Goal: Task Accomplishment & Management: Use online tool/utility

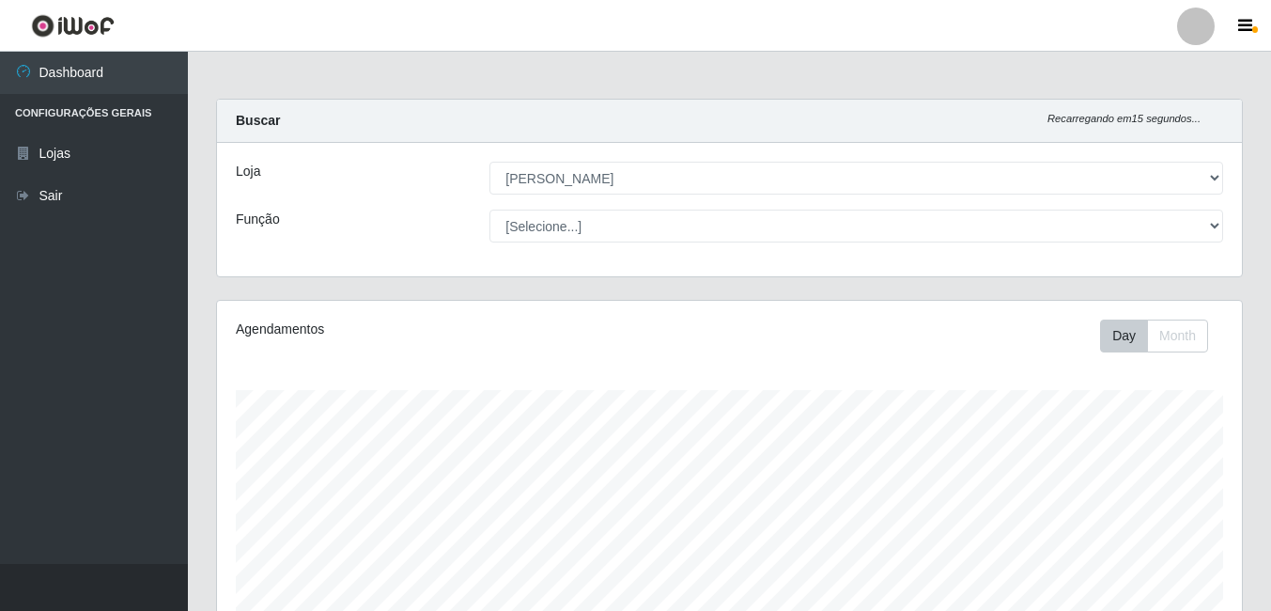
select select "402"
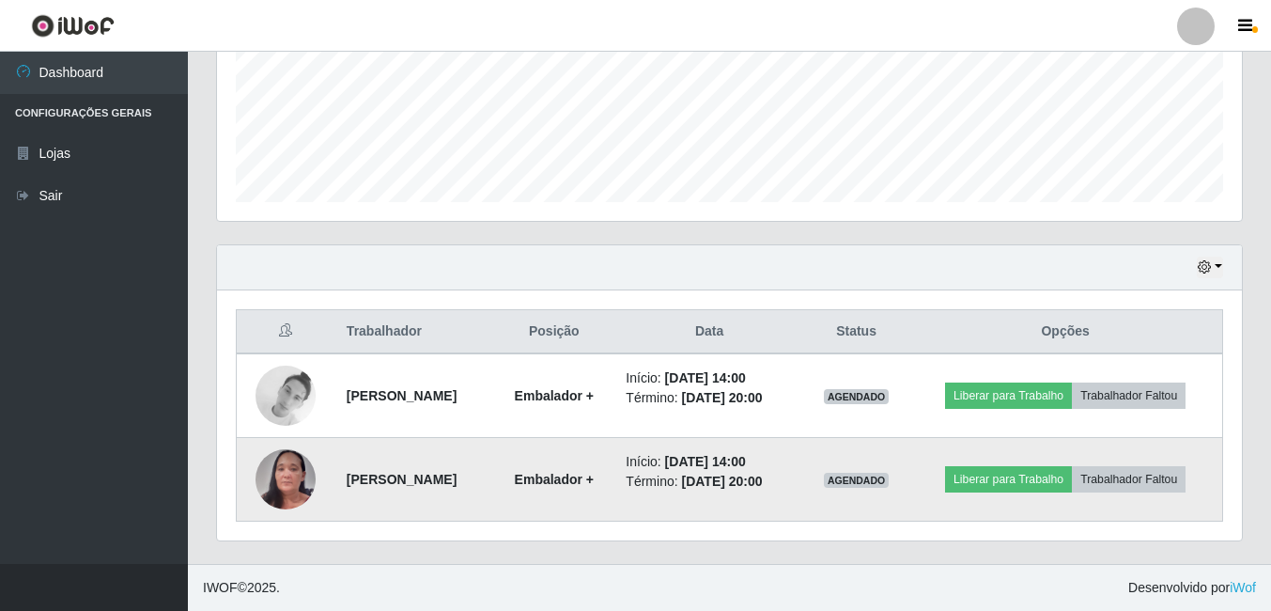
scroll to position [390, 1025]
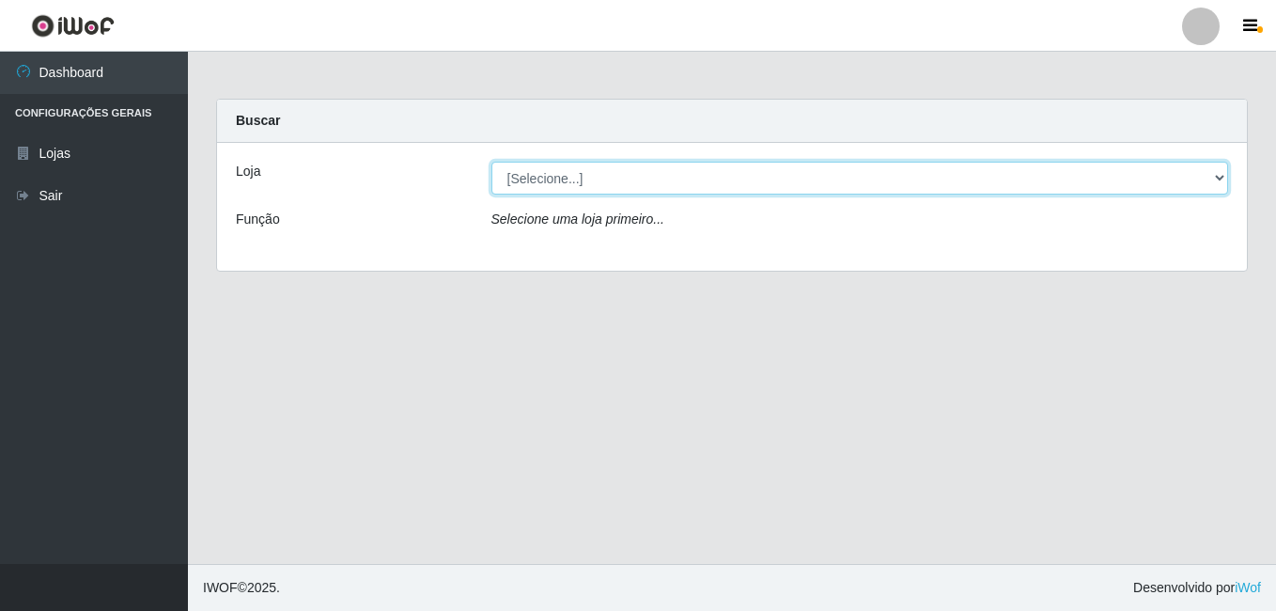
click at [661, 179] on select "[Selecione...] Ajubá Mercado" at bounding box center [859, 178] width 737 height 33
select select "402"
click at [491, 162] on select "[Selecione...] Ajubá Mercado" at bounding box center [859, 178] width 737 height 33
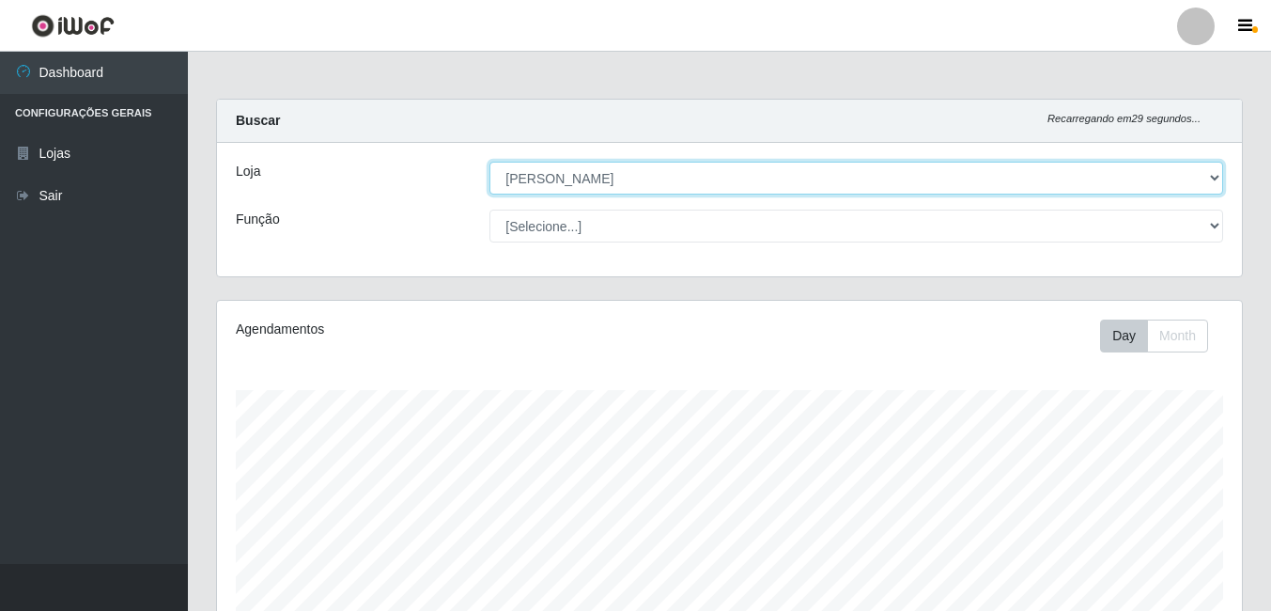
scroll to position [390, 1025]
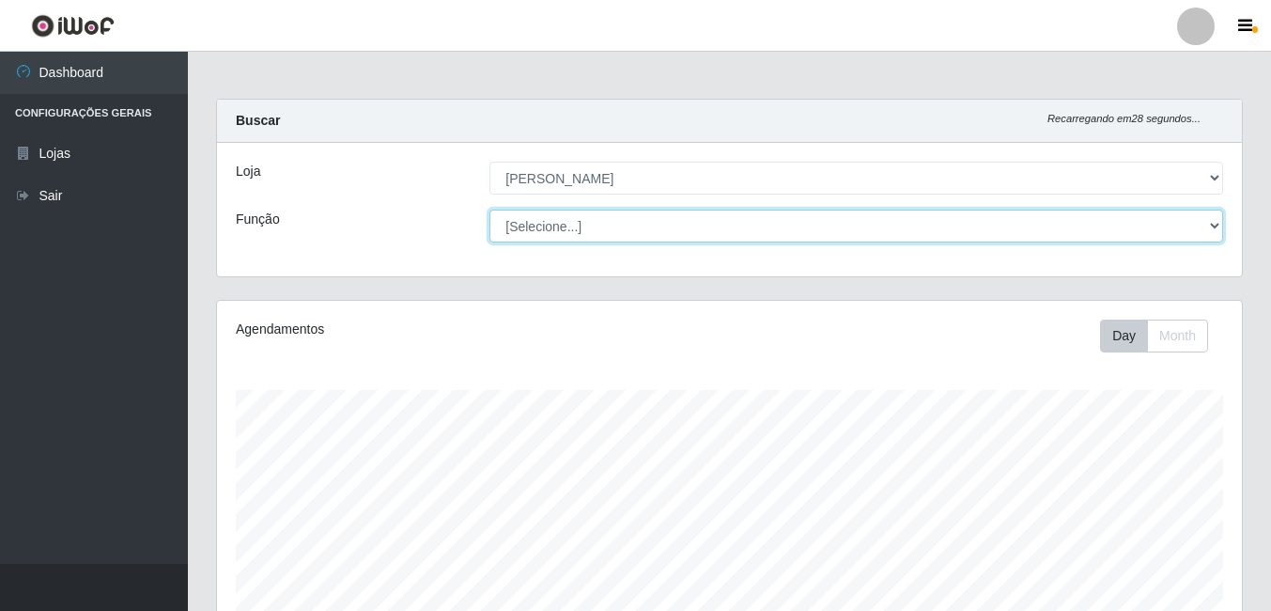
click at [639, 228] on select "[Selecione...] ASG ASG + ASG ++ Balconista de Açougue Balconista de Açougue + B…" at bounding box center [856, 226] width 734 height 33
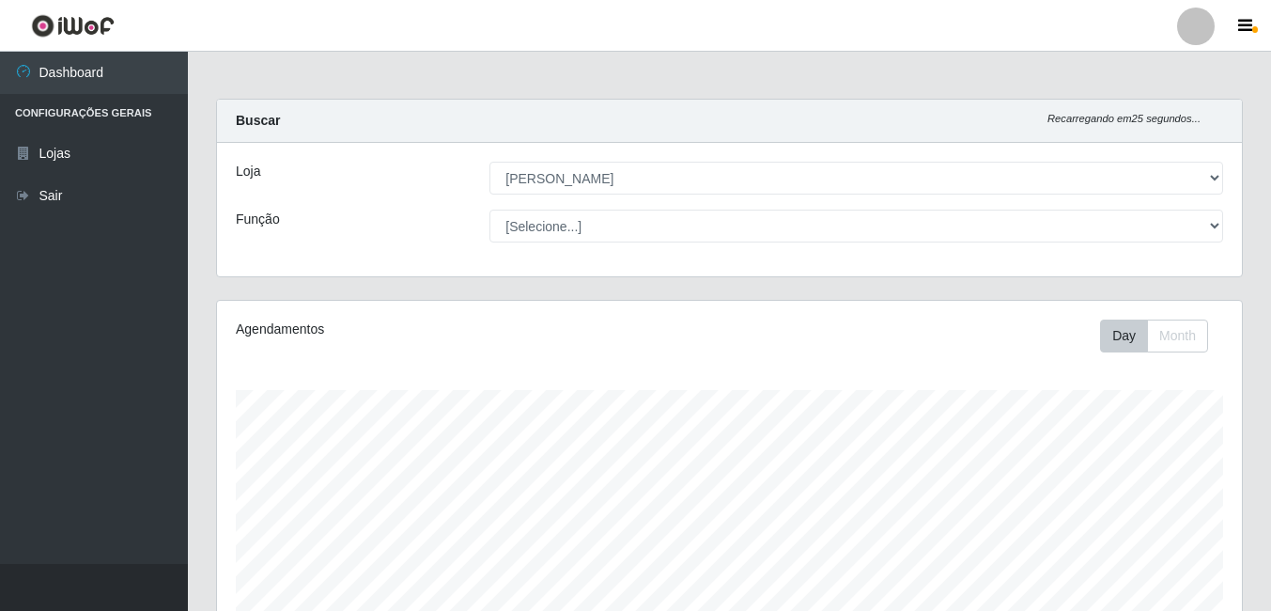
click at [846, 109] on div "Buscar Recarregando em 25 segundos..." at bounding box center [729, 121] width 1025 height 43
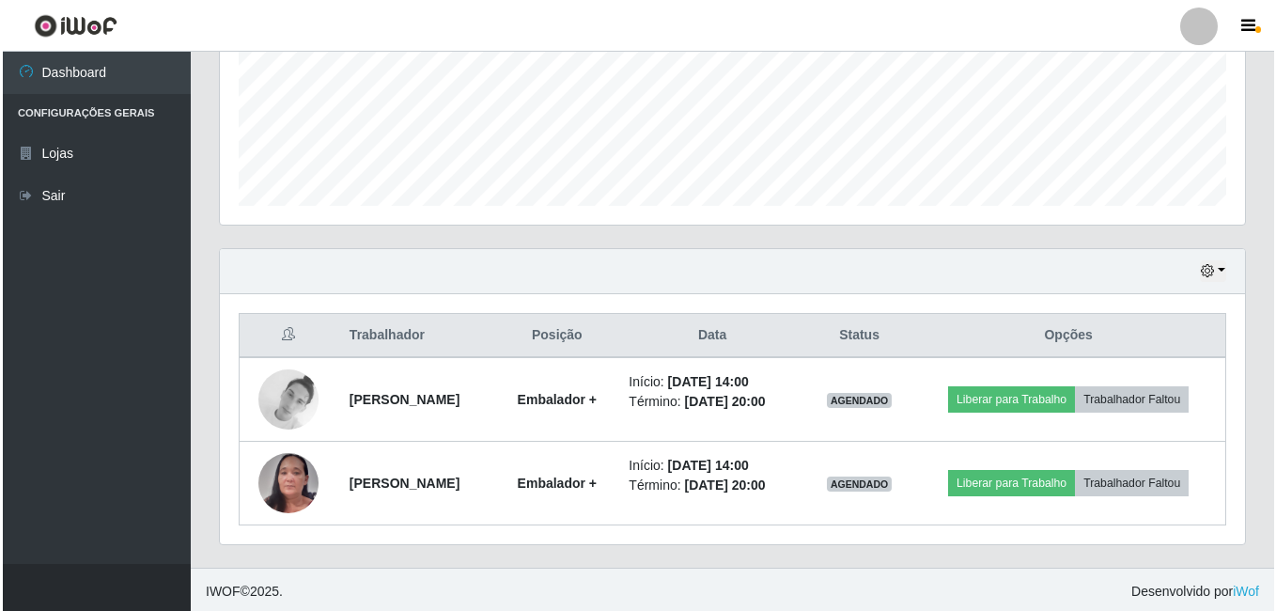
scroll to position [470, 0]
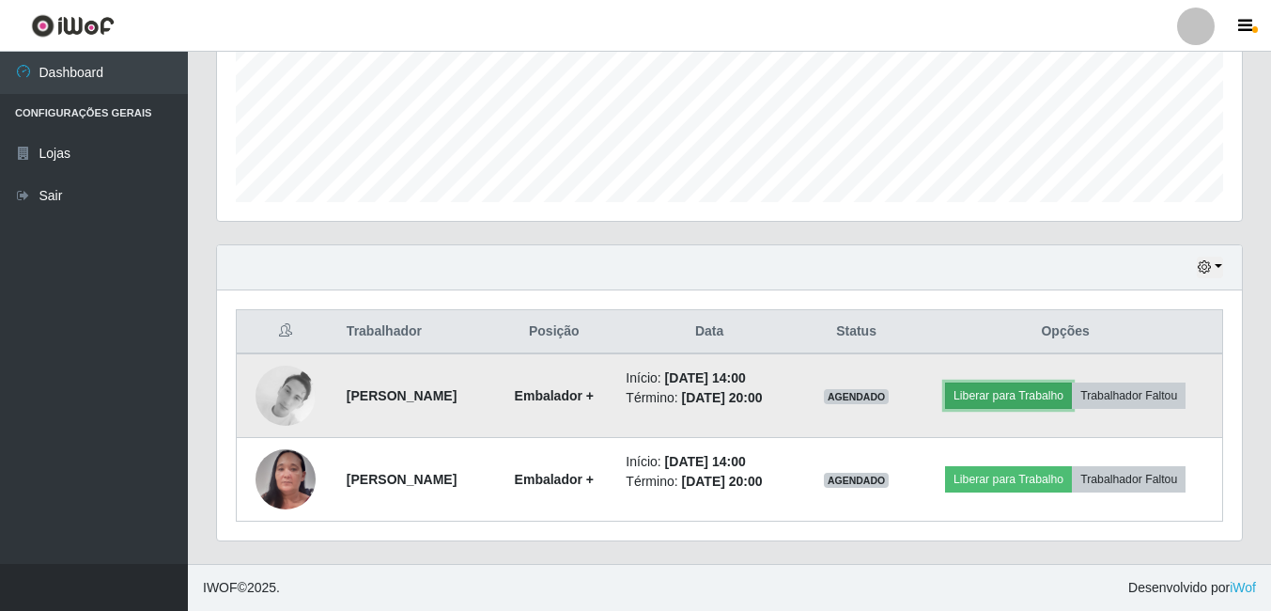
click at [1046, 394] on button "Liberar para Trabalho" at bounding box center [1008, 395] width 127 height 26
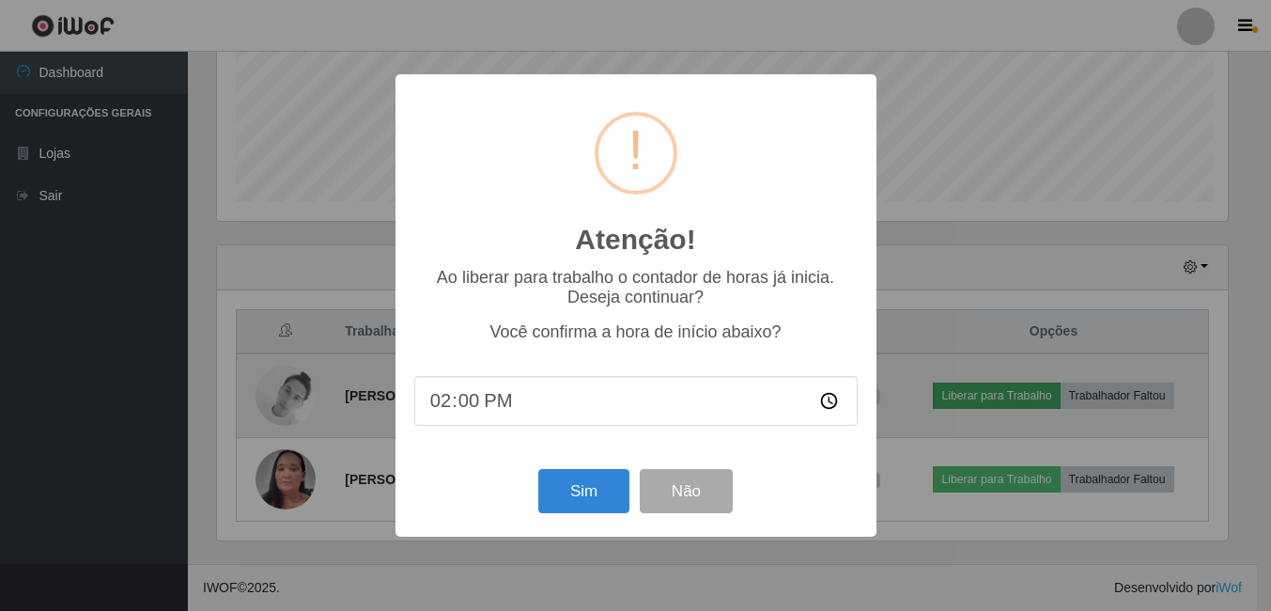
scroll to position [390, 1016]
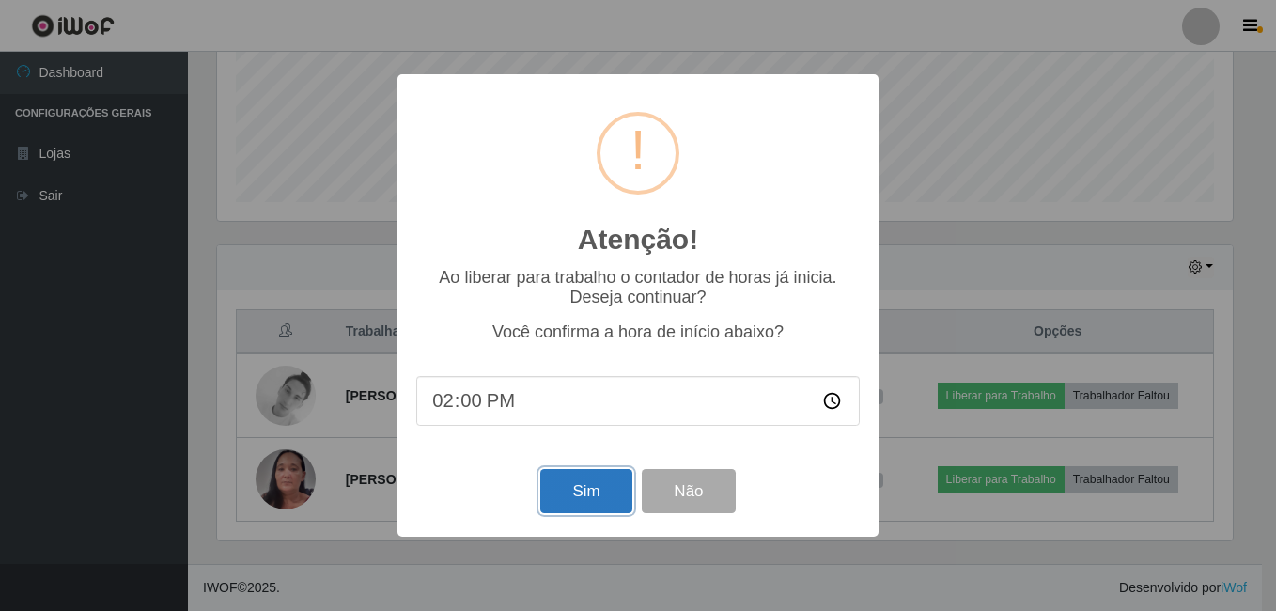
click at [584, 489] on button "Sim" at bounding box center [585, 491] width 91 height 44
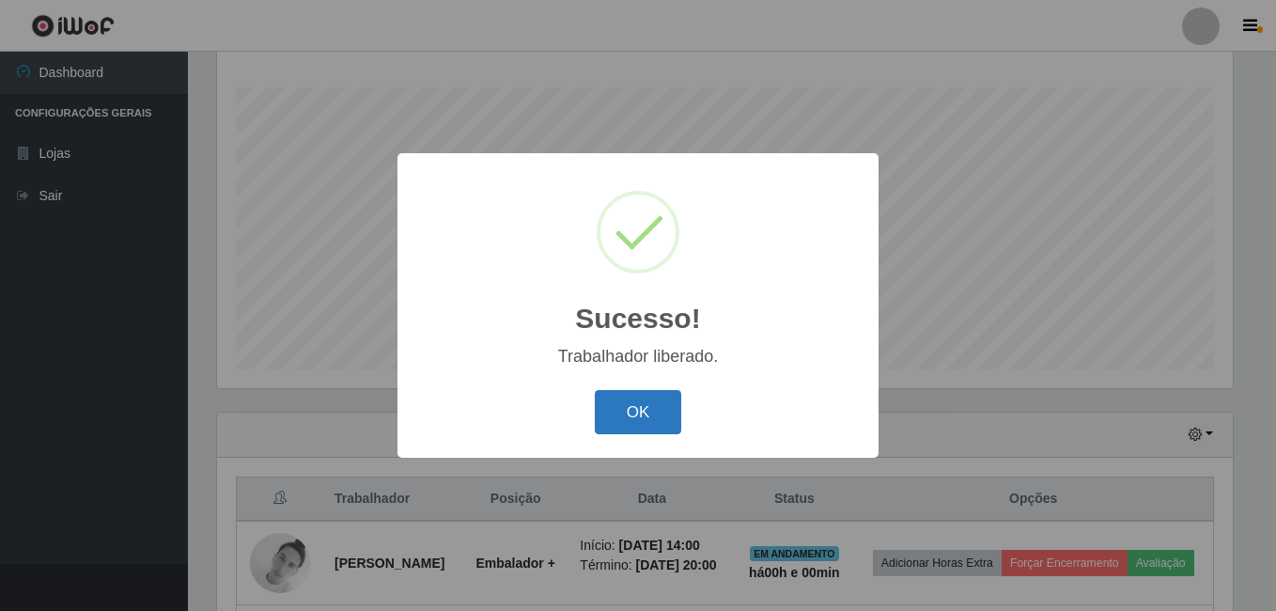
click at [628, 422] on button "OK" at bounding box center [638, 412] width 87 height 44
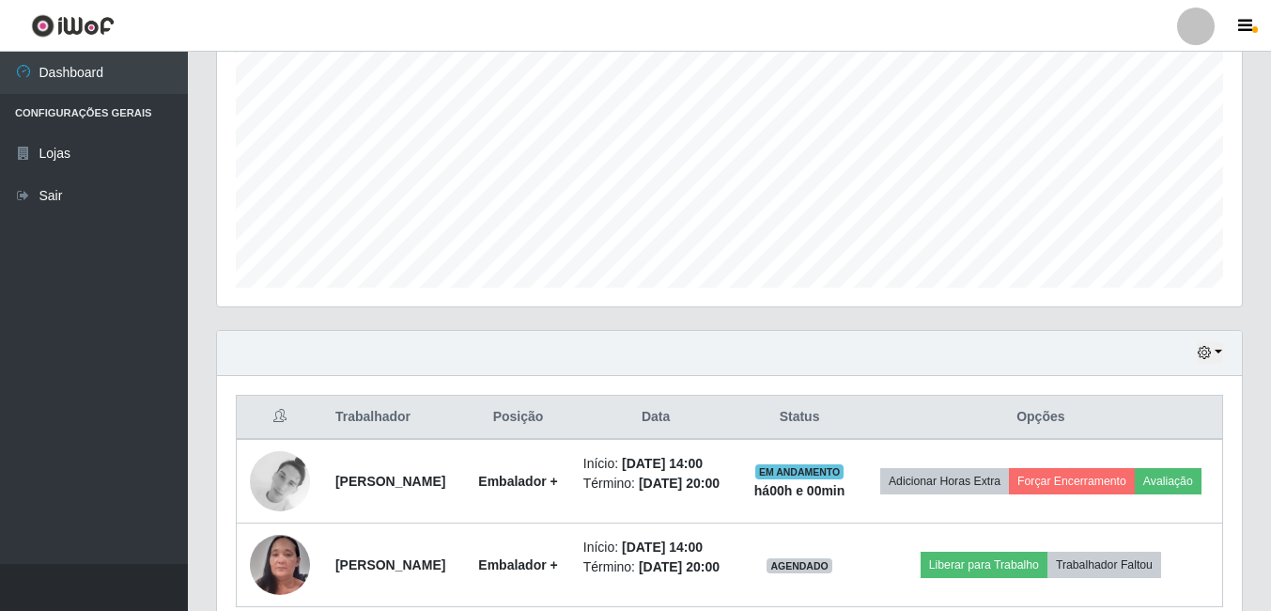
scroll to position [498, 0]
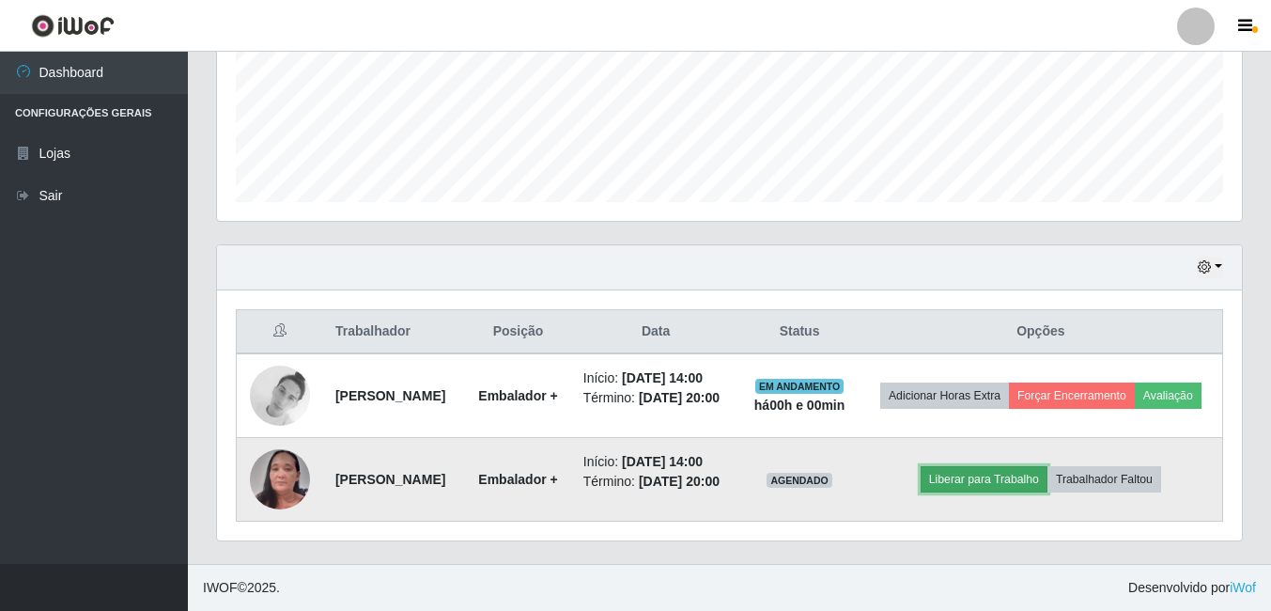
click at [985, 473] on button "Liberar para Trabalho" at bounding box center [984, 479] width 127 height 26
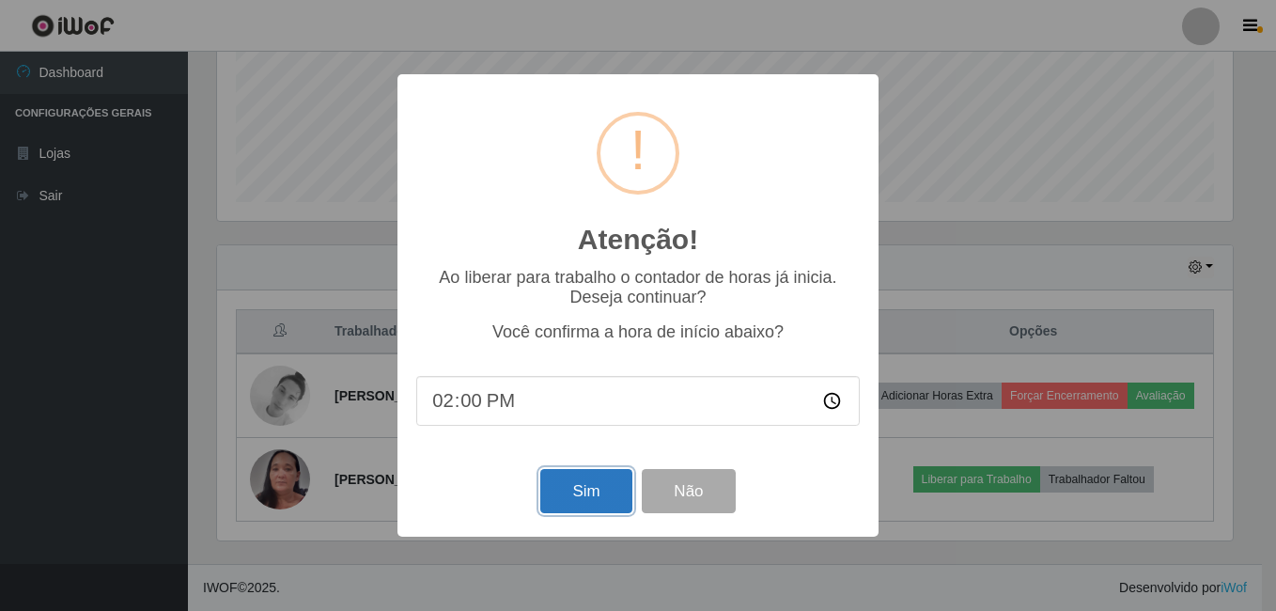
click at [569, 482] on button "Sim" at bounding box center [585, 491] width 91 height 44
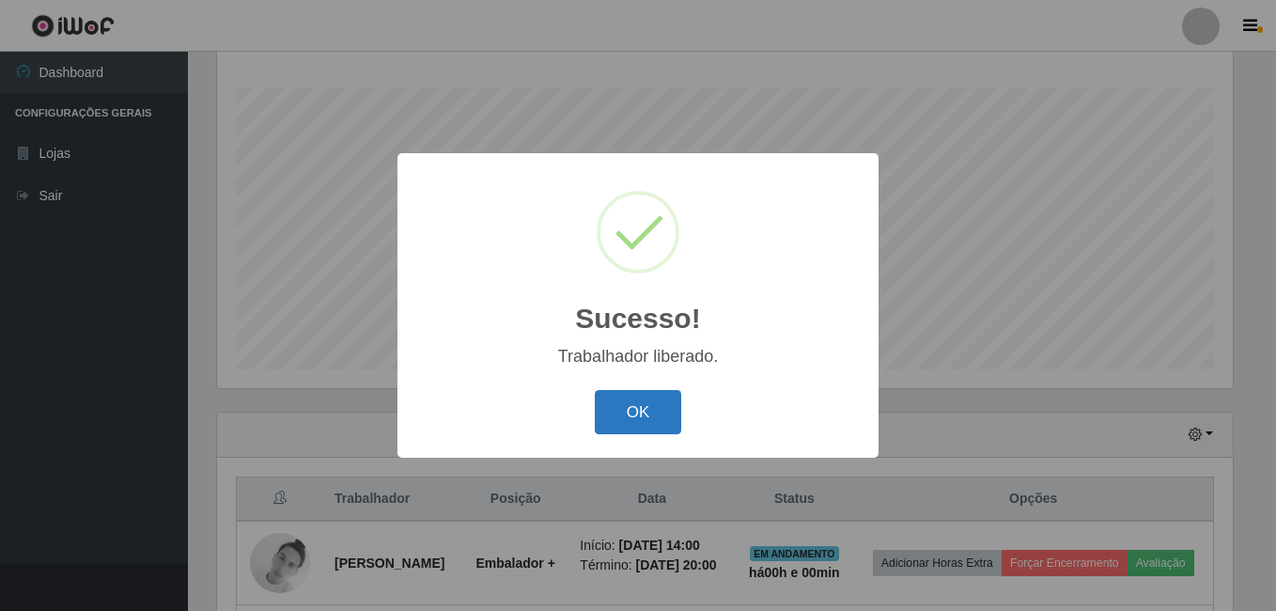
click at [643, 396] on button "OK" at bounding box center [638, 412] width 87 height 44
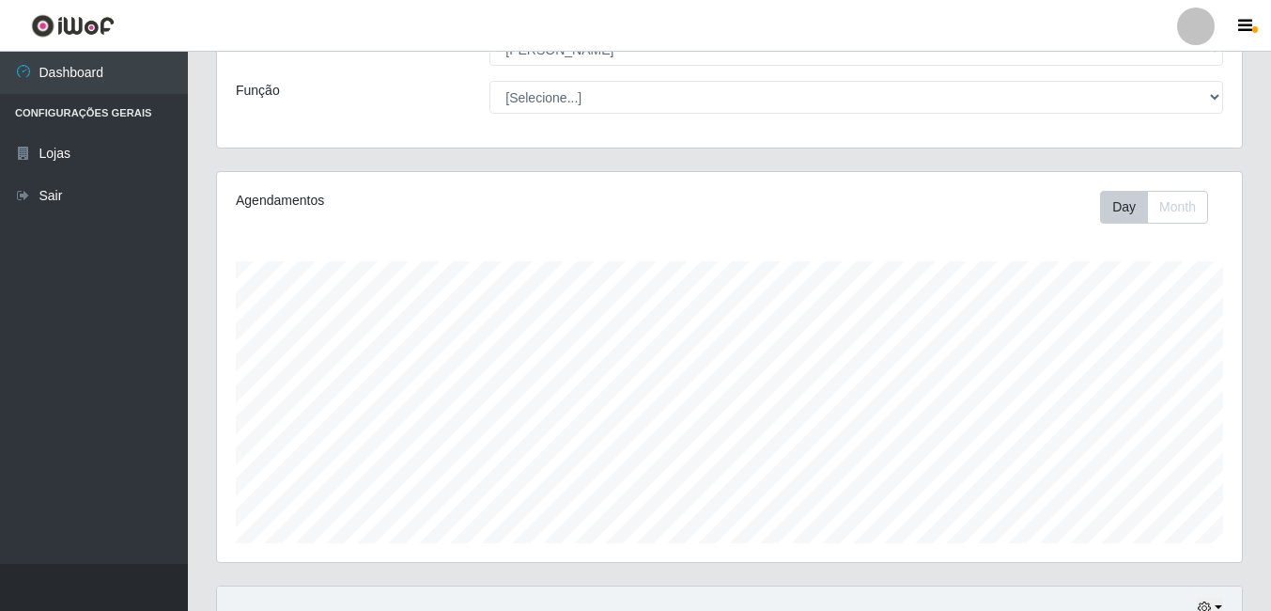
scroll to position [122, 0]
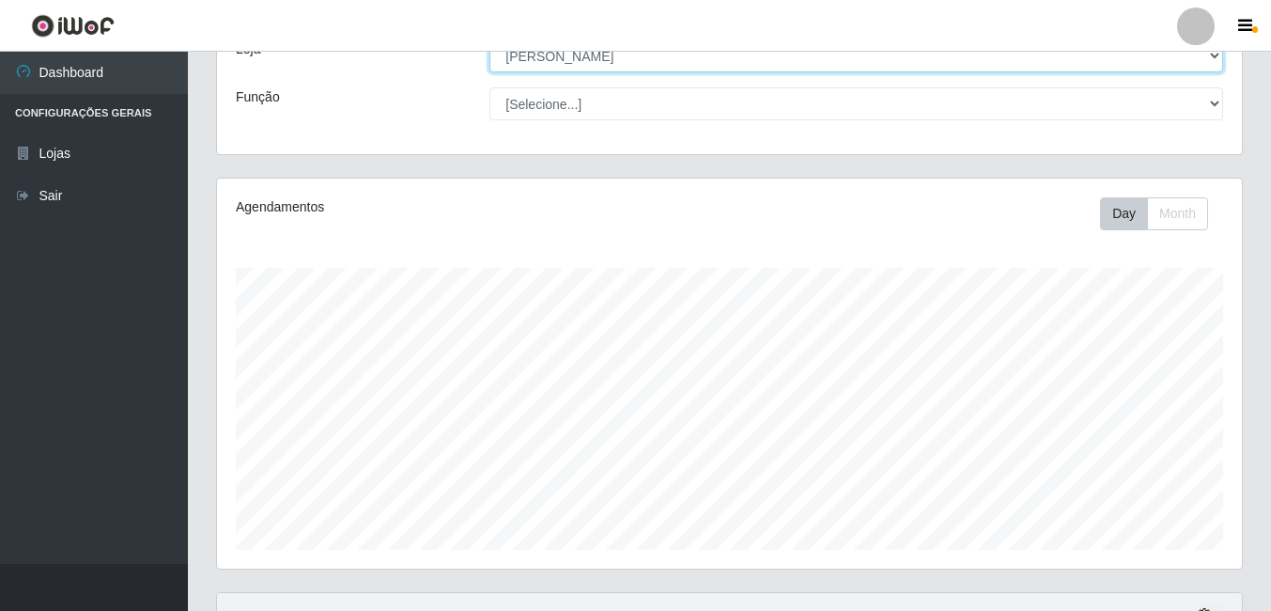
click at [636, 63] on select "[Selecione...] Ajubá Mercado" at bounding box center [856, 55] width 734 height 33
click at [489, 39] on select "[Selecione...] Ajubá Mercado" at bounding box center [856, 55] width 734 height 33
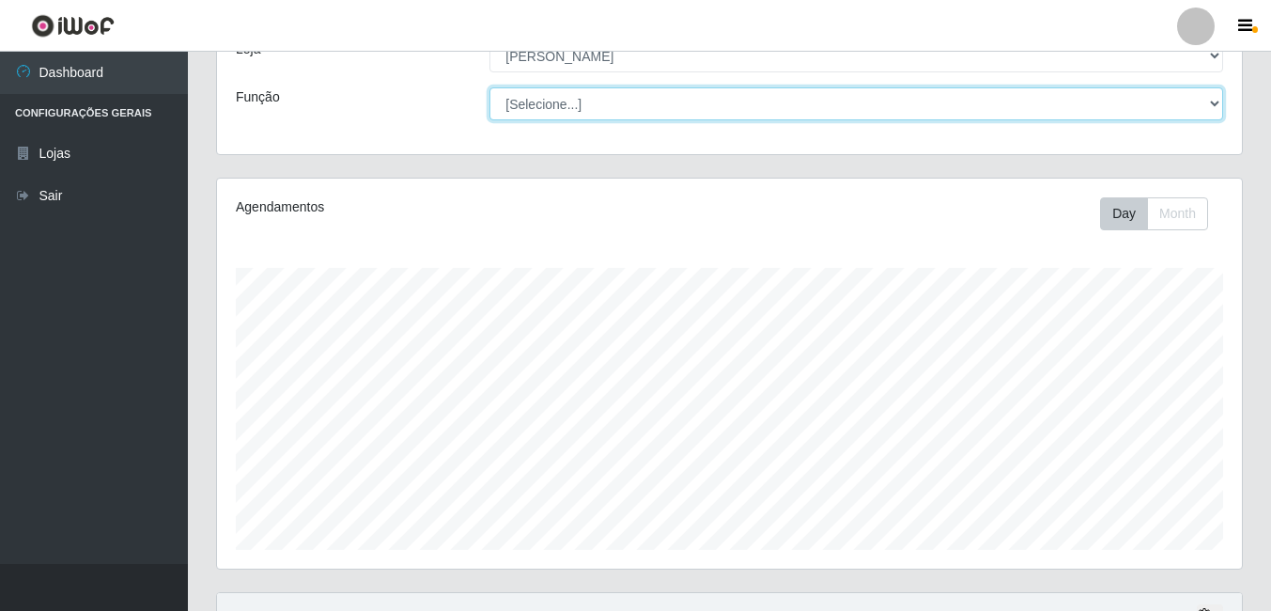
click at [551, 107] on select "[Selecione...] ASG ASG + ASG ++ Balconista de Açougue Balconista de Açougue + B…" at bounding box center [856, 103] width 734 height 33
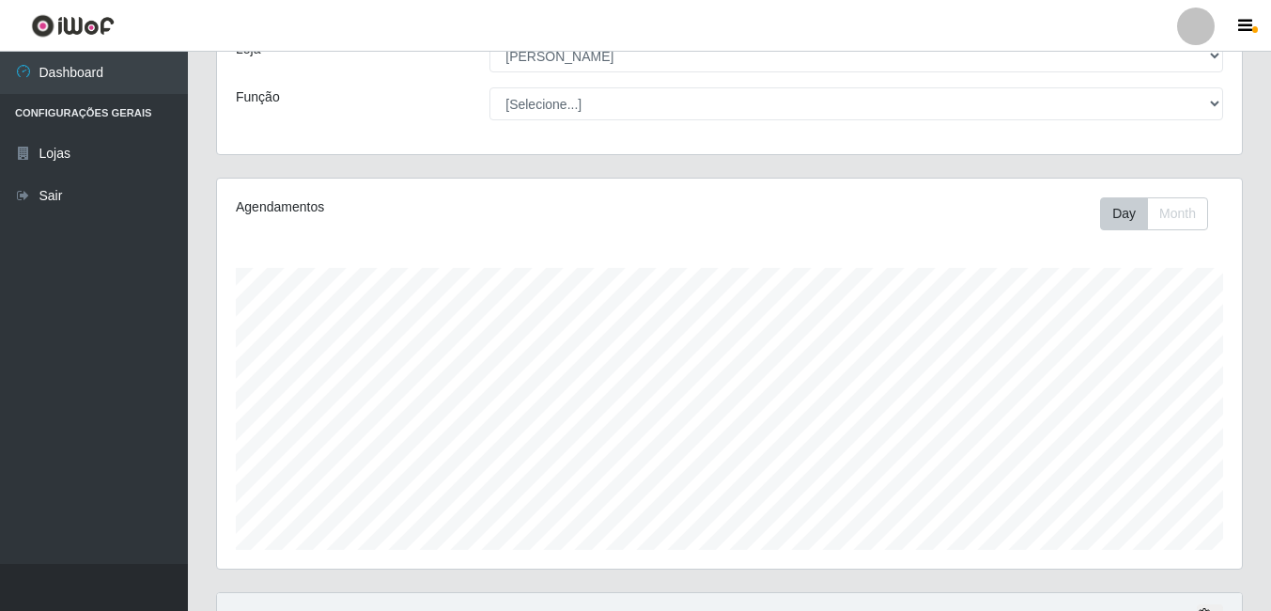
click at [393, 109] on div "Função" at bounding box center [349, 103] width 254 height 33
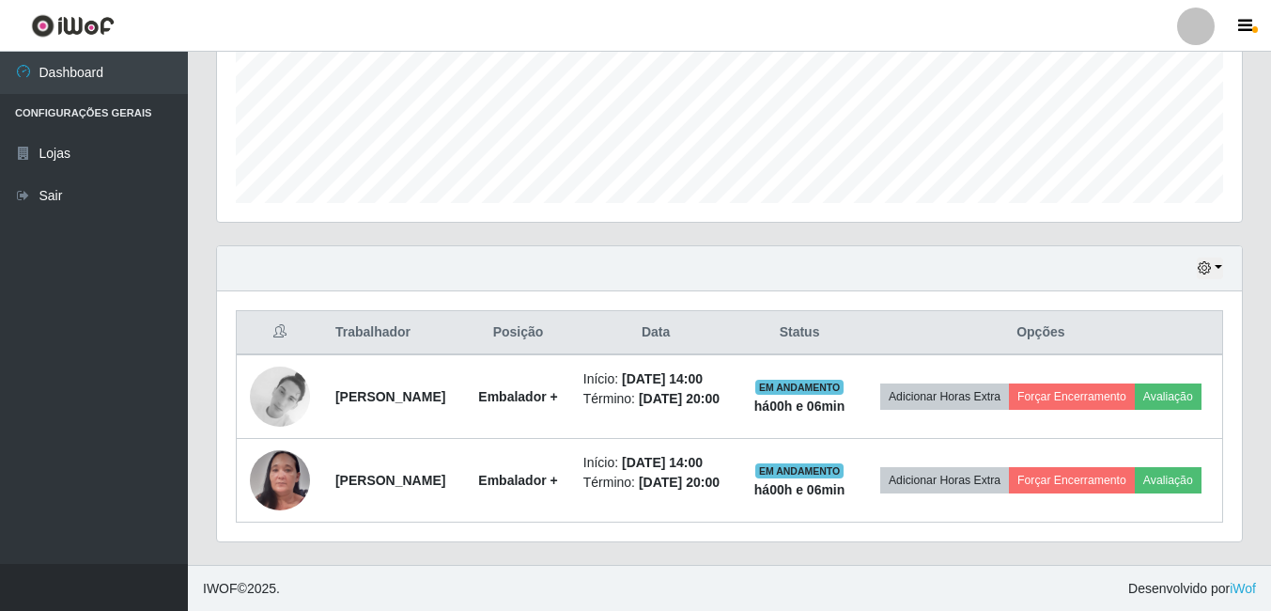
scroll to position [498, 0]
